Goal: Task Accomplishment & Management: Manage account settings

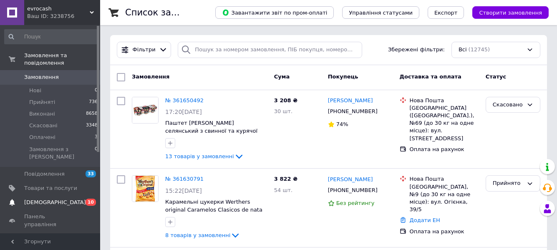
click at [54, 199] on span "[DEMOGRAPHIC_DATA]" at bounding box center [55, 203] width 62 height 8
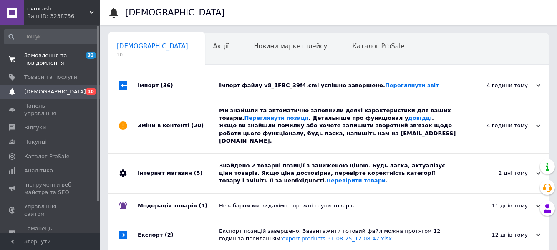
click at [41, 61] on span "Замовлення та повідомлення" at bounding box center [50, 59] width 53 height 15
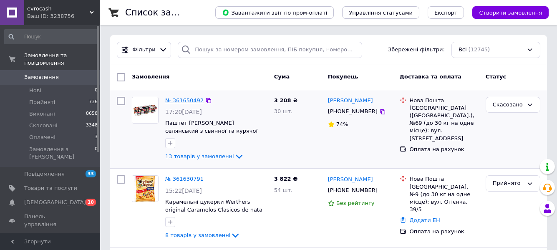
click at [184, 98] on link "№ 361650492" at bounding box center [184, 100] width 38 height 6
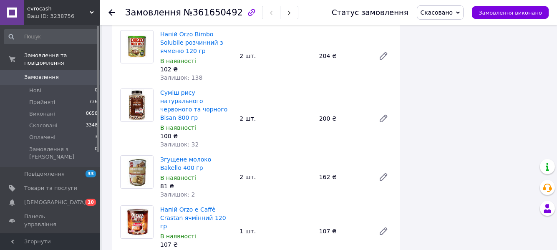
scroll to position [485, 0]
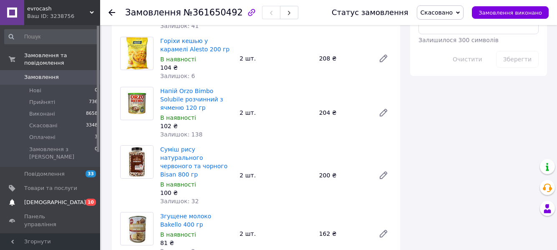
click at [45, 199] on span "[DEMOGRAPHIC_DATA]" at bounding box center [55, 203] width 62 height 8
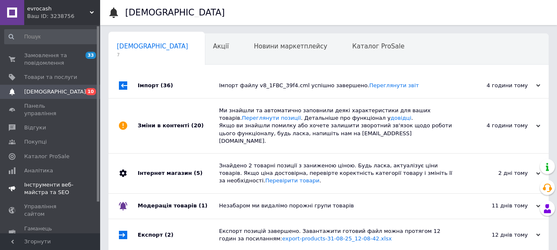
scroll to position [38, 0]
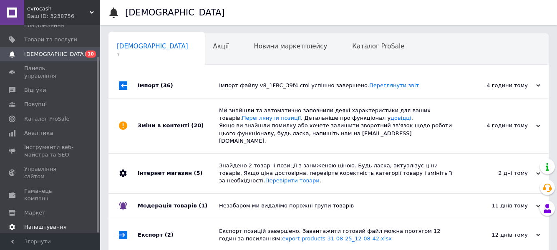
click at [39, 223] on span "Налаштування" at bounding box center [45, 227] width 43 height 8
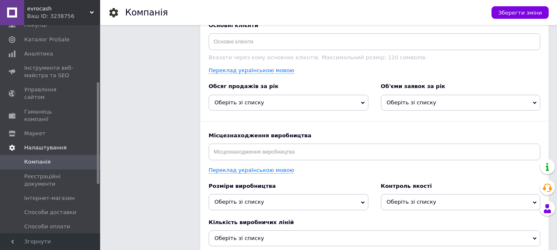
scroll to position [118, 0]
click at [53, 193] on span "Інтернет-магазин" at bounding box center [49, 197] width 50 height 8
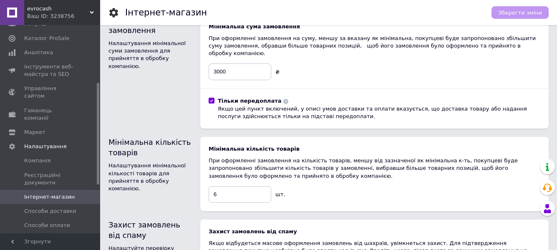
scroll to position [234, 0]
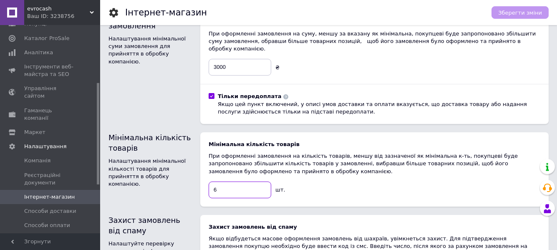
click at [242, 186] on input "6" at bounding box center [240, 190] width 63 height 17
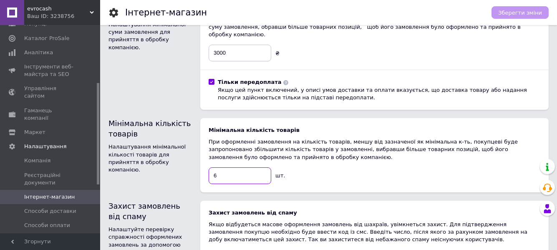
scroll to position [0, 0]
